Goal: Navigation & Orientation: Find specific page/section

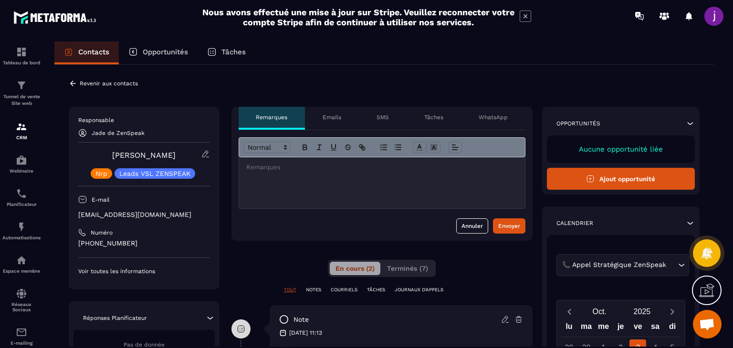
click at [72, 86] on icon at bounding box center [73, 83] width 9 height 9
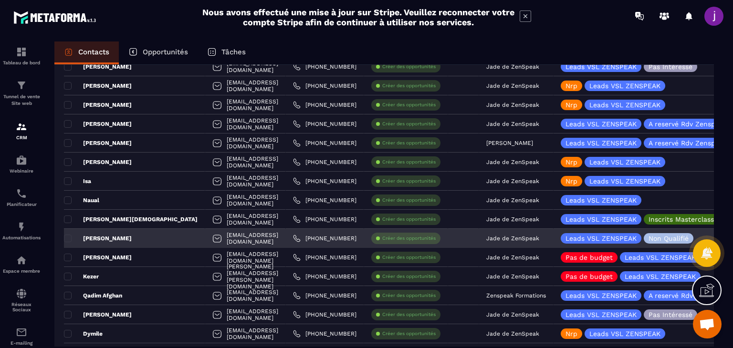
scroll to position [429, 0]
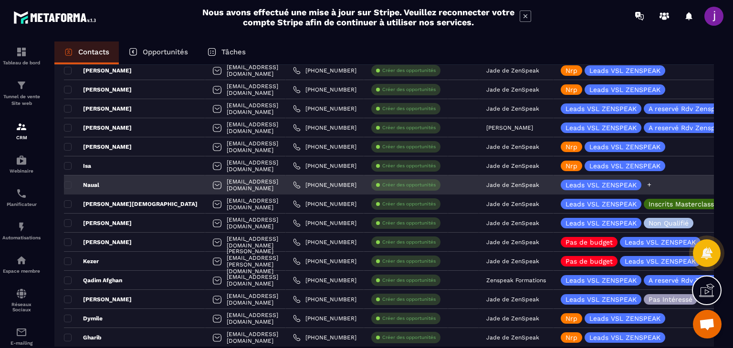
click at [646, 186] on icon at bounding box center [649, 185] width 6 height 6
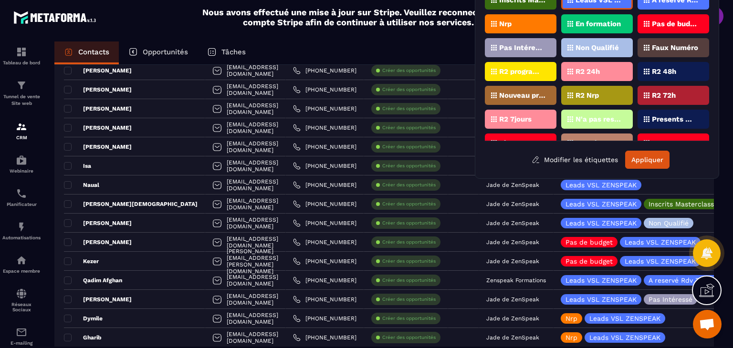
click at [523, 28] on div "Nrp" at bounding box center [521, 23] width 72 height 19
click at [659, 155] on button "Appliquer" at bounding box center [647, 160] width 44 height 18
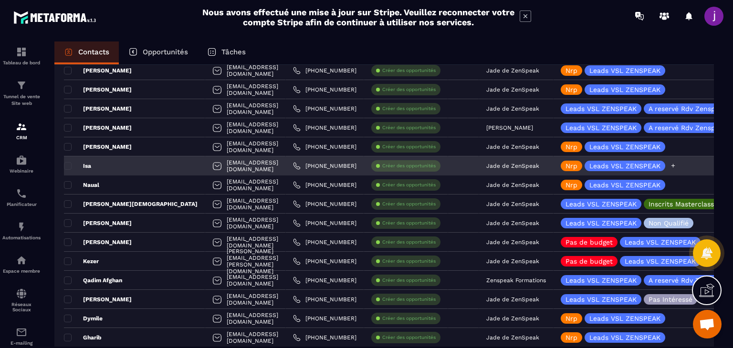
click at [566, 165] on p "Nrp" at bounding box center [571, 166] width 12 height 7
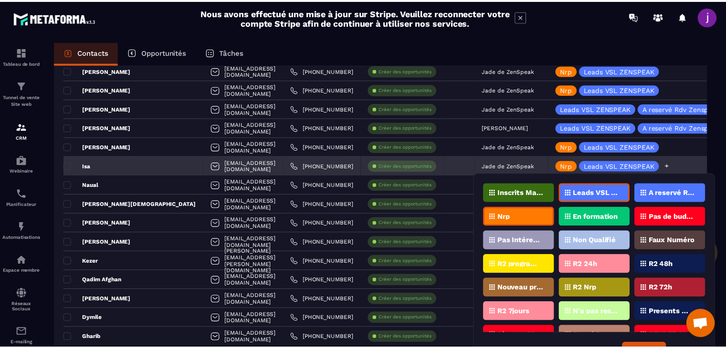
scroll to position [23, 0]
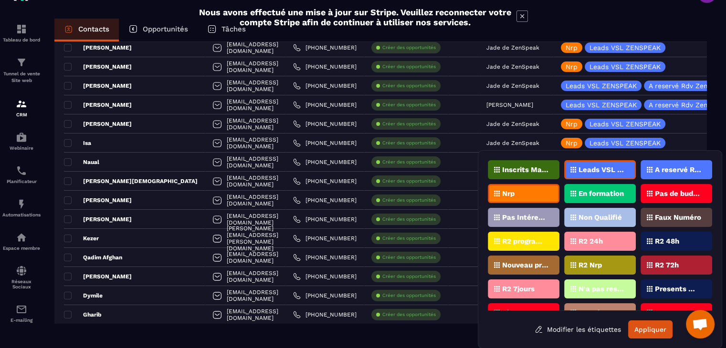
click at [523, 189] on div "Nrp" at bounding box center [524, 193] width 72 height 19
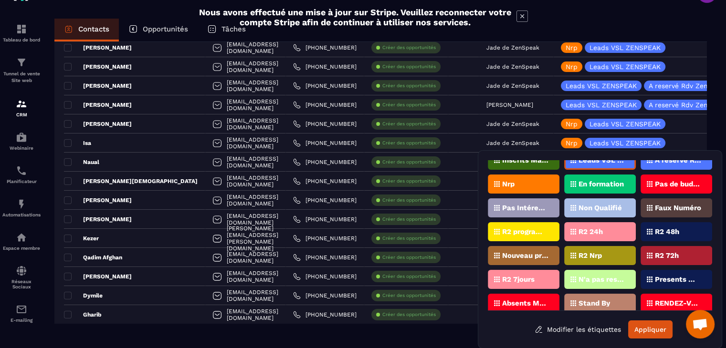
scroll to position [15, 0]
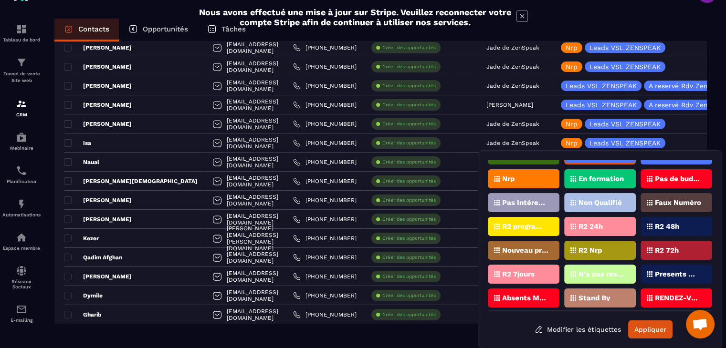
click at [662, 201] on p "Faux Numéro" at bounding box center [678, 202] width 46 height 7
click at [654, 326] on button "Appliquer" at bounding box center [650, 330] width 44 height 18
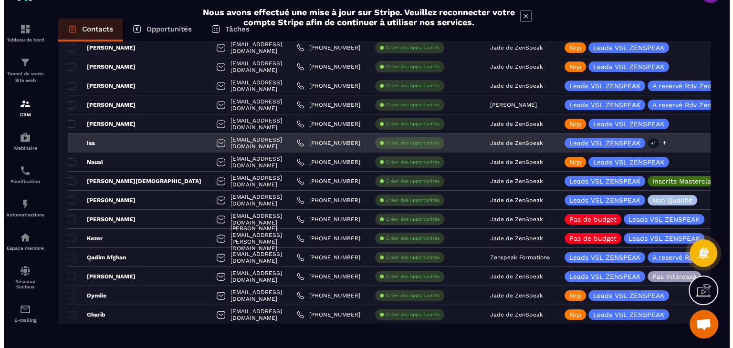
scroll to position [0, 0]
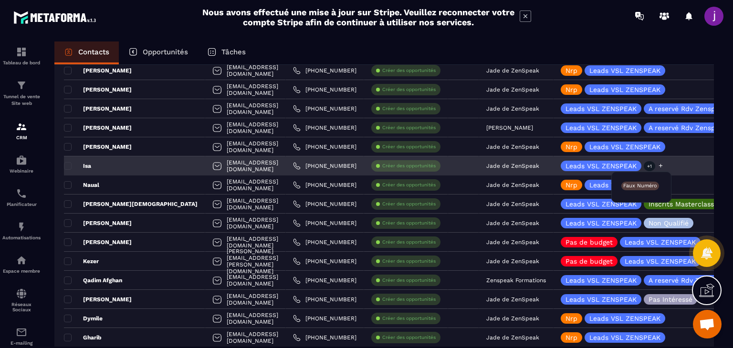
click at [644, 167] on p "+1" at bounding box center [649, 166] width 11 height 10
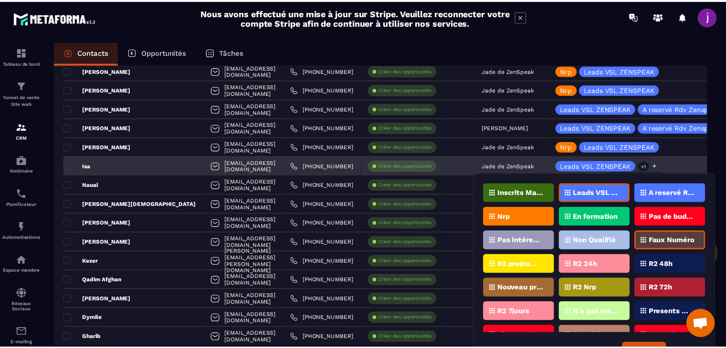
scroll to position [23, 0]
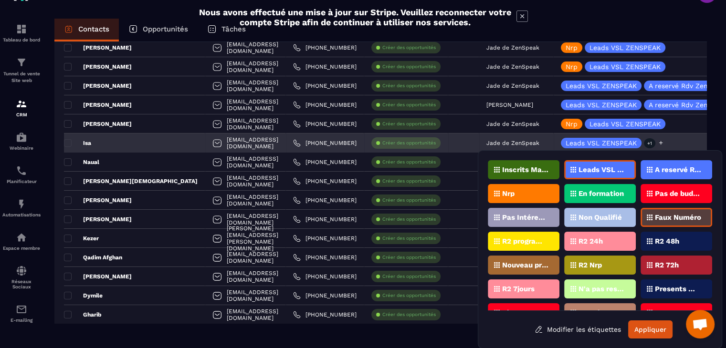
click at [676, 145] on div "Leads VSL ZENSPEAK +1" at bounding box center [658, 143] width 208 height 19
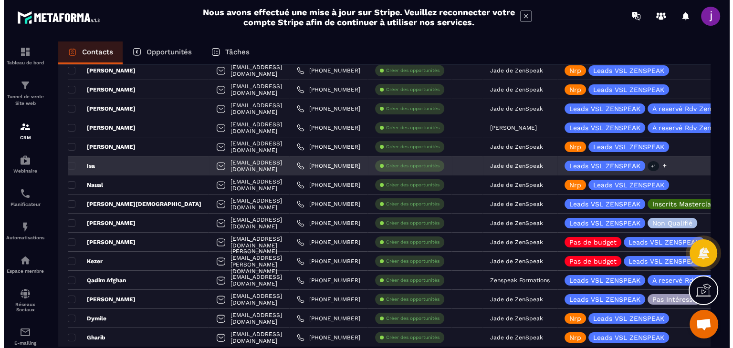
scroll to position [0, 0]
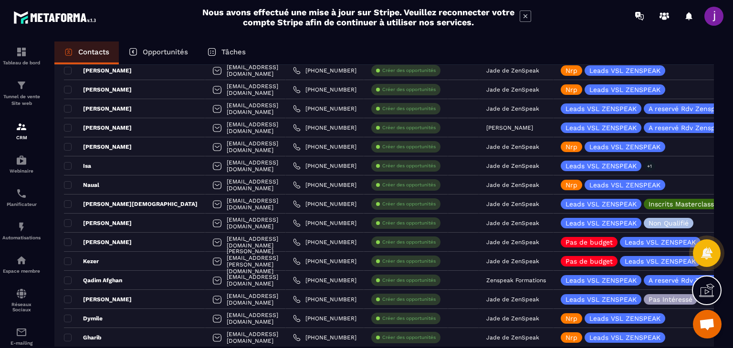
click at [716, 204] on div "Contacts Opportunités Tâches Ajout de contact 42 Contacts Plus de filtre Tout l…" at bounding box center [384, 204] width 679 height 324
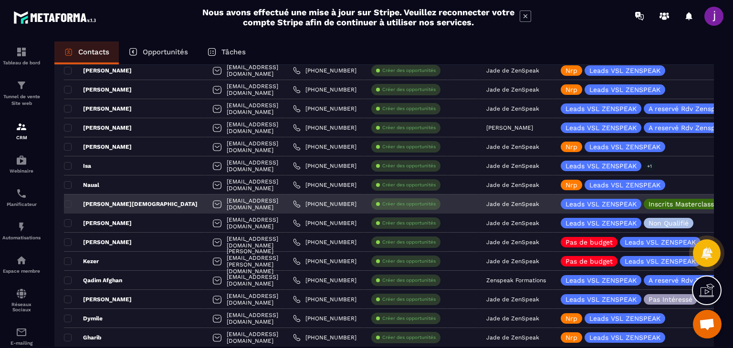
click at [711, 204] on div "Leads VSL ZENSPEAK Inscrits Masterclass" at bounding box center [641, 204] width 160 height 10
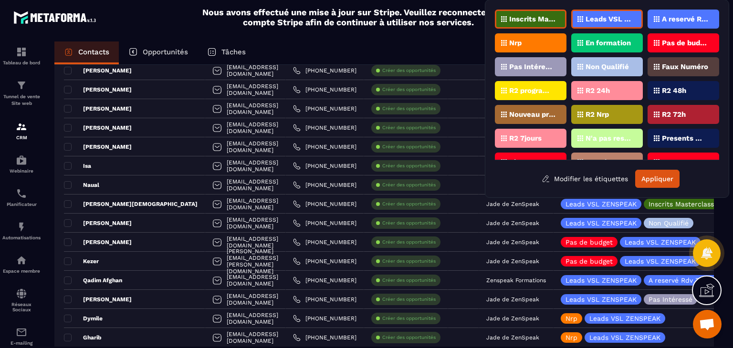
click at [527, 46] on div "Nrp" at bounding box center [531, 42] width 72 height 19
click at [655, 179] on button "Appliquer" at bounding box center [657, 179] width 44 height 18
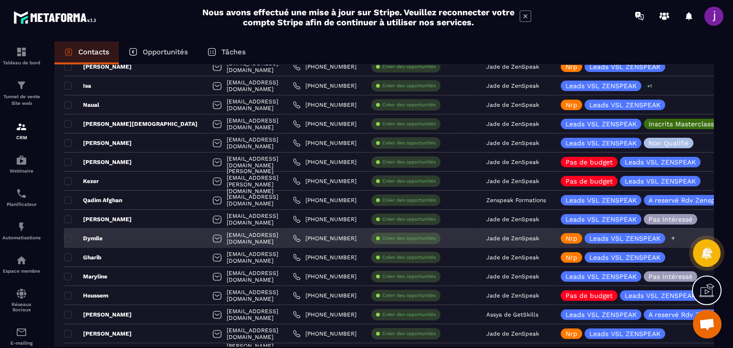
scroll to position [525, 0]
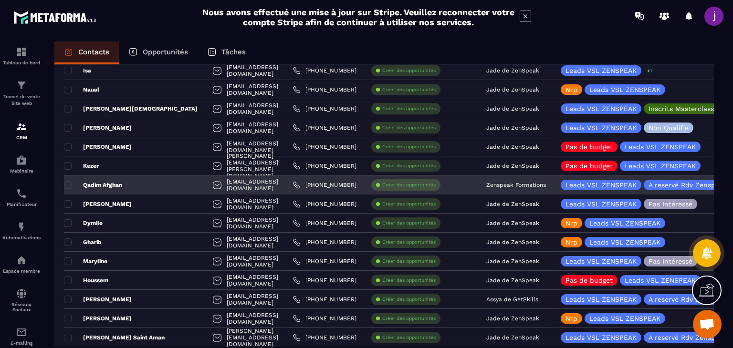
click at [145, 180] on div "Qadim Afghan" at bounding box center [134, 185] width 141 height 19
